Goal: Information Seeking & Learning: Learn about a topic

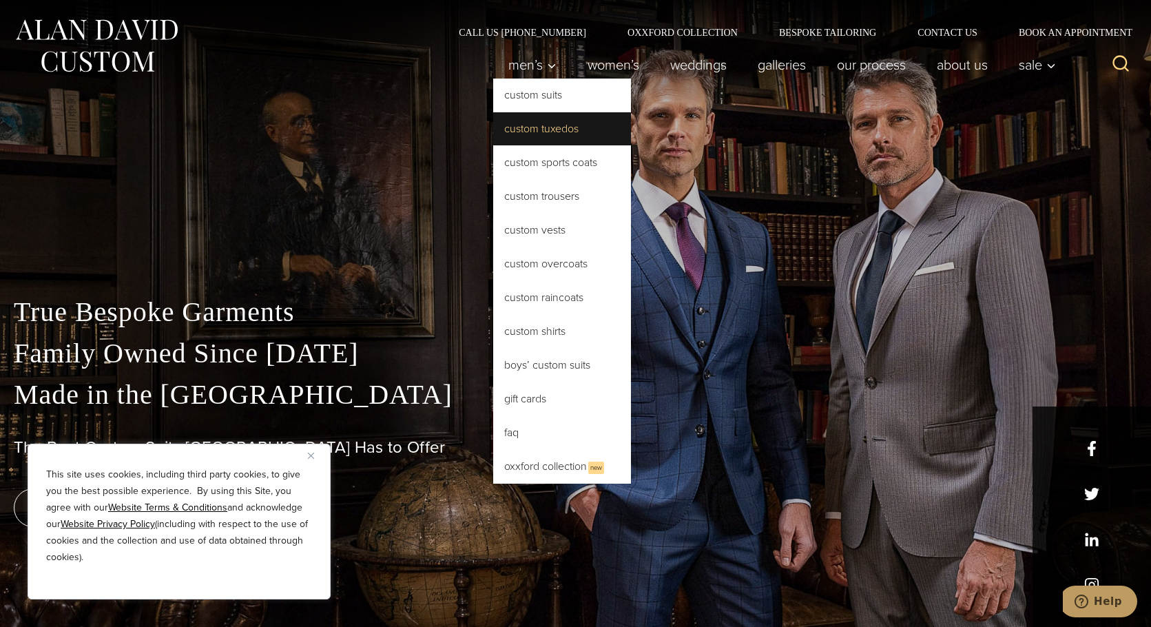
click at [543, 134] on link "Custom Tuxedos" at bounding box center [562, 128] width 138 height 33
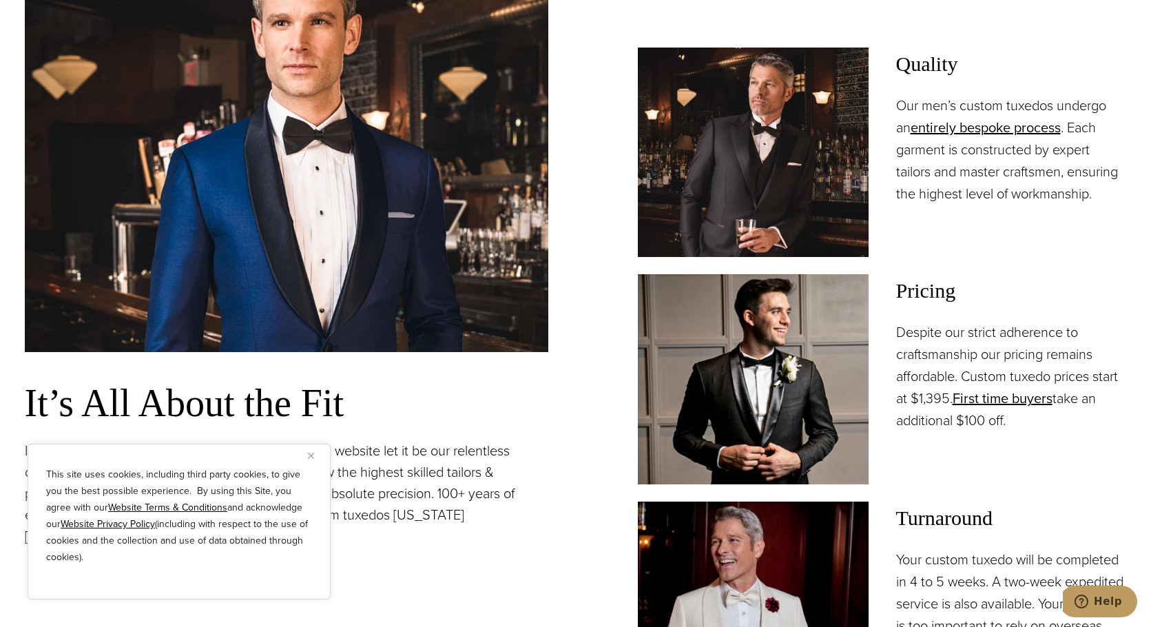
scroll to position [1102, 0]
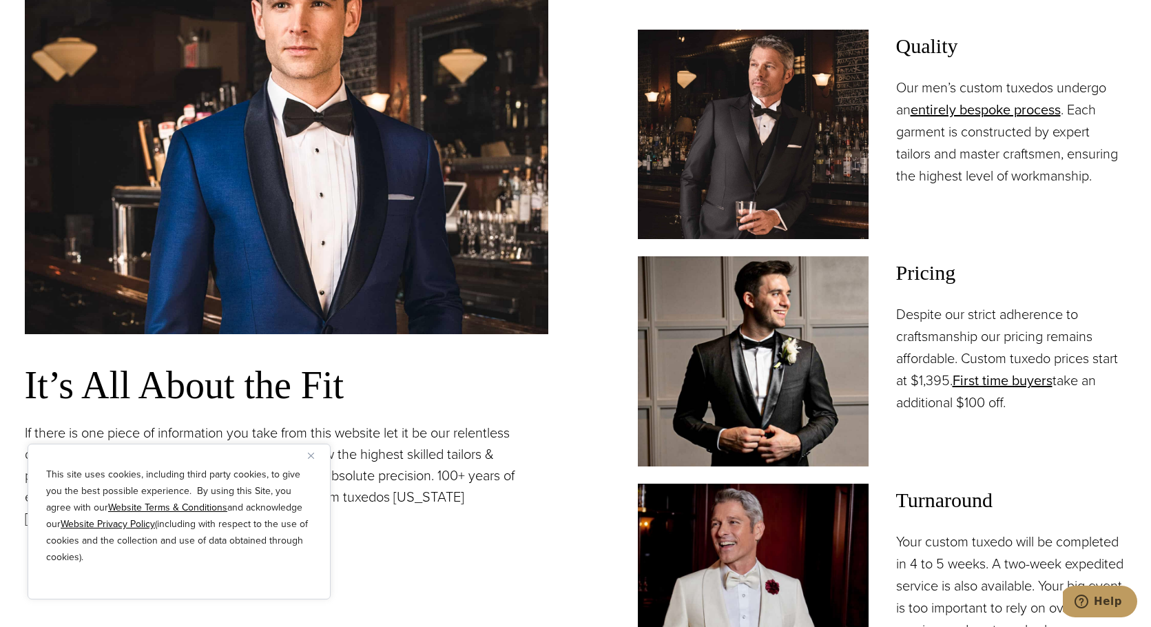
click at [805, 338] on img at bounding box center [753, 360] width 231 height 209
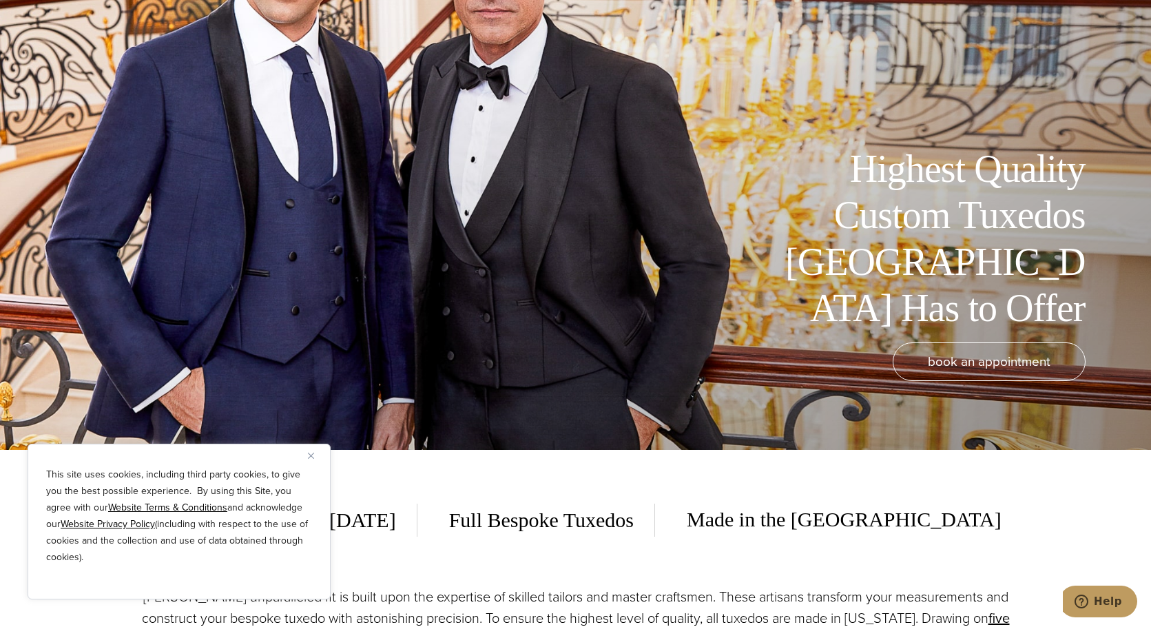
scroll to position [0, 0]
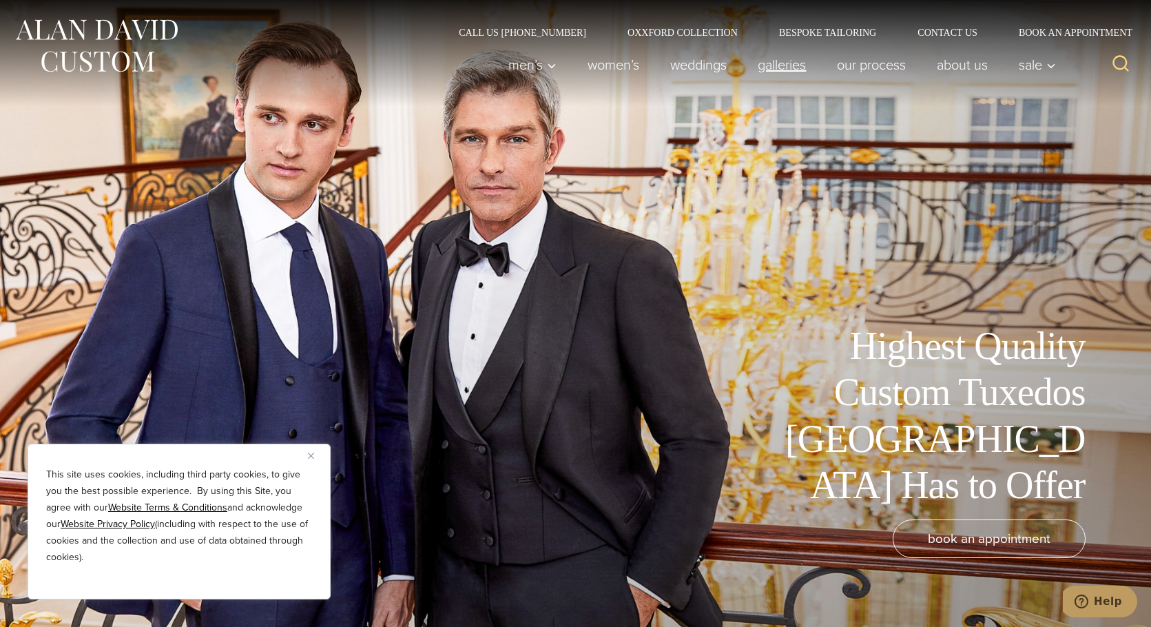
click at [783, 67] on link "Galleries" at bounding box center [781, 65] width 79 height 28
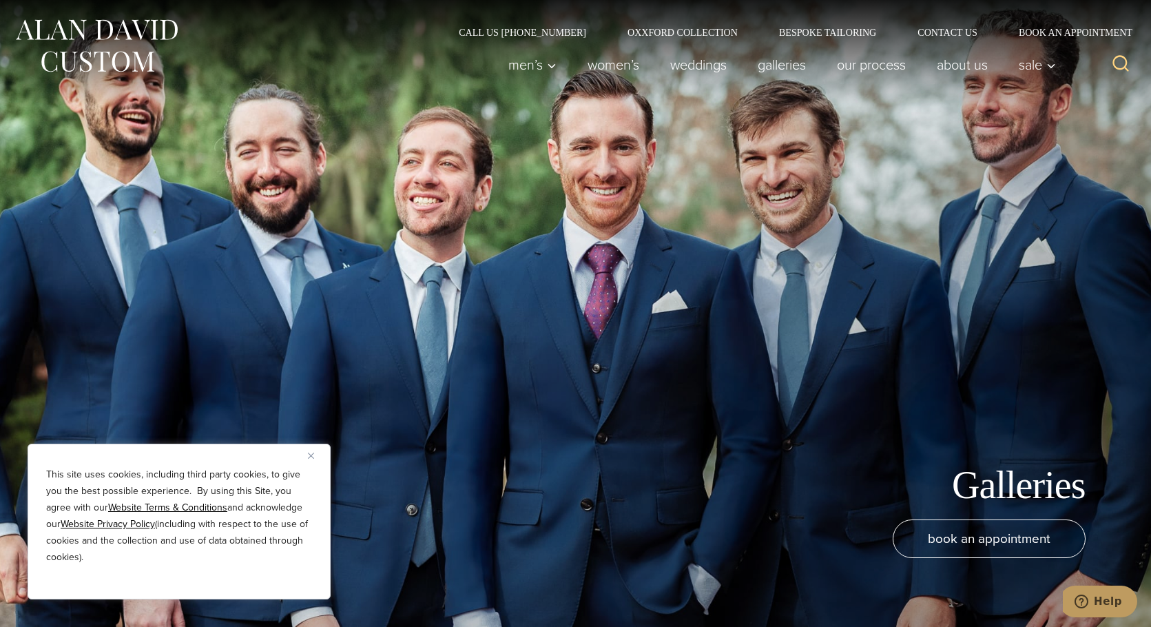
click at [310, 453] on img "Close" at bounding box center [311, 455] width 6 height 6
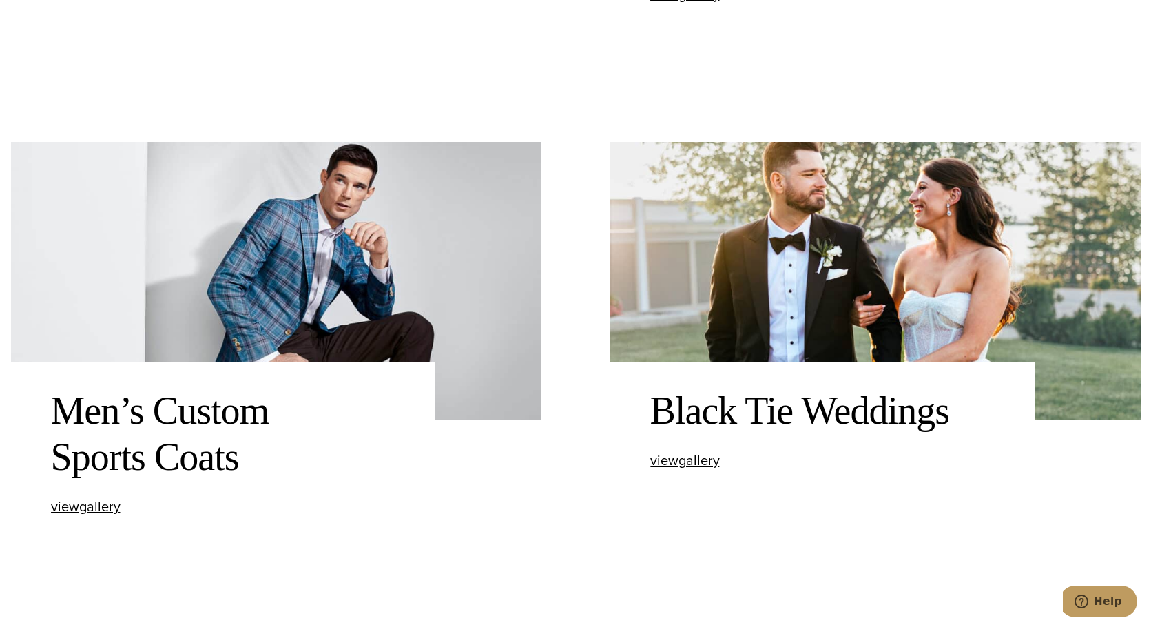
scroll to position [1102, 0]
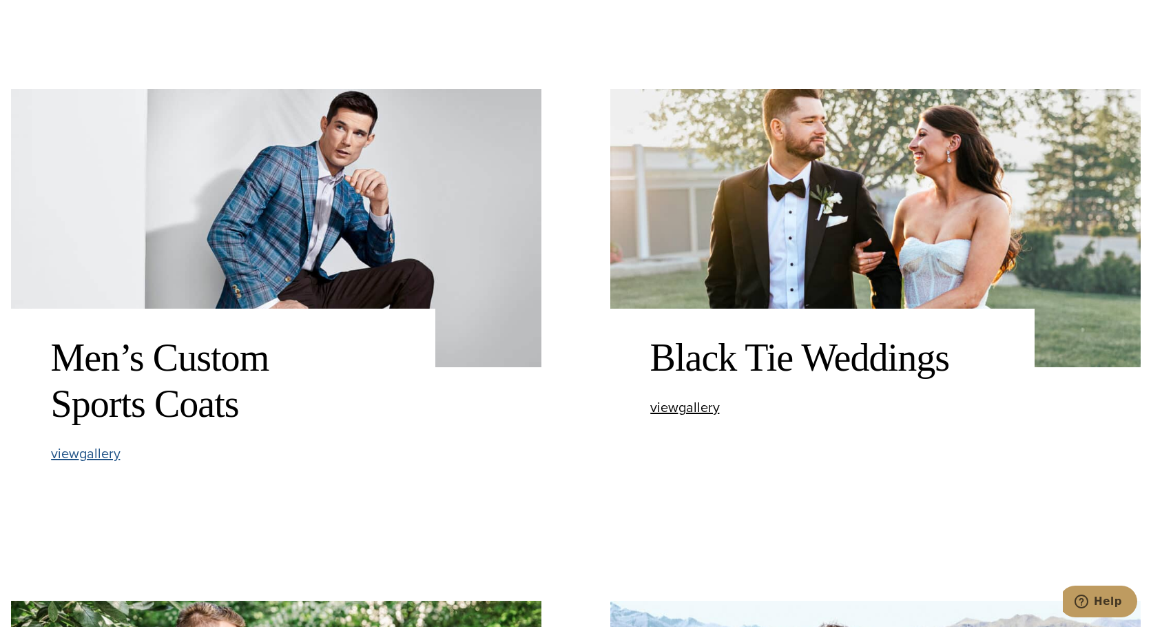
click at [104, 449] on span "view Men’s Custom Sports Coats gallery" at bounding box center [86, 453] width 70 height 21
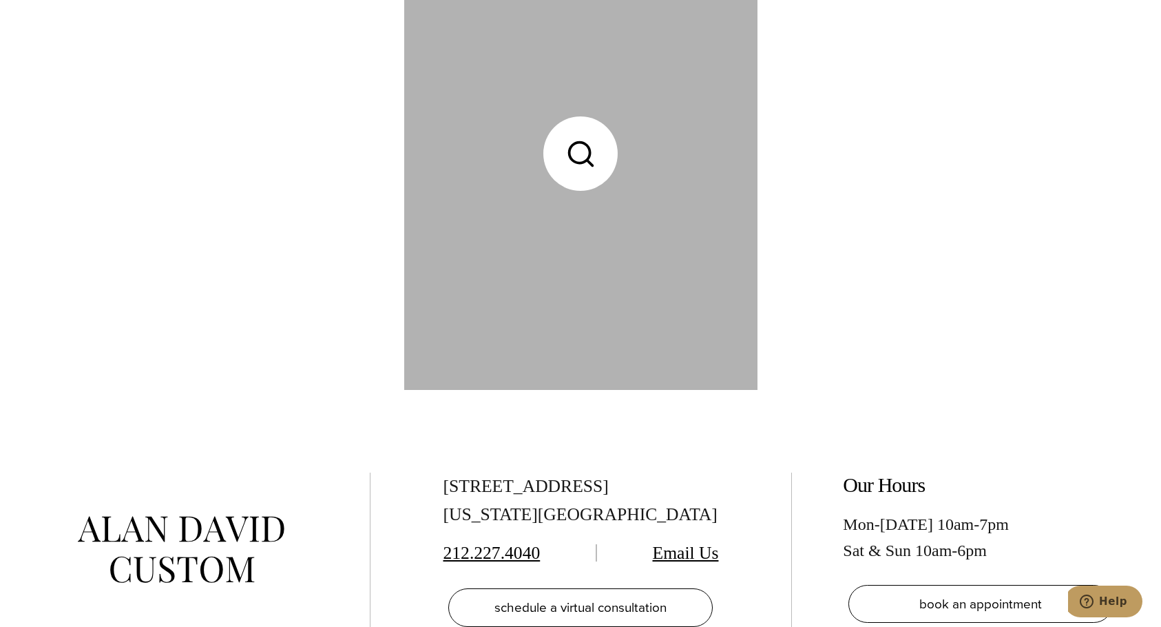
scroll to position [5234, 0]
